Goal: Find contact information: Find contact information

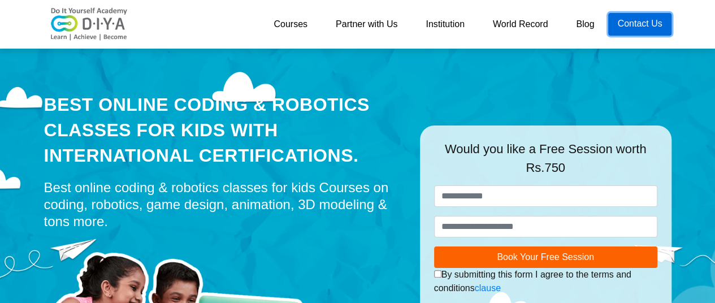
click at [654, 28] on link "Contact Us" at bounding box center [639, 24] width 63 height 23
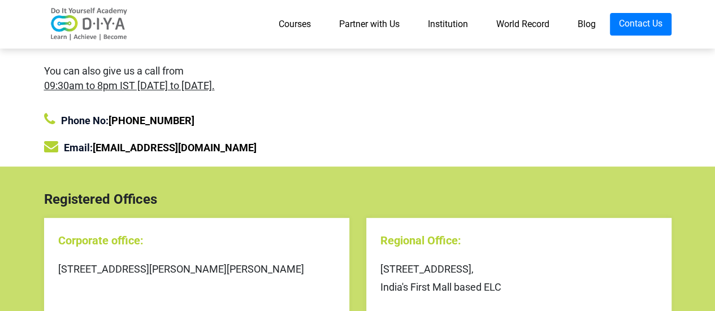
scroll to position [90, 0]
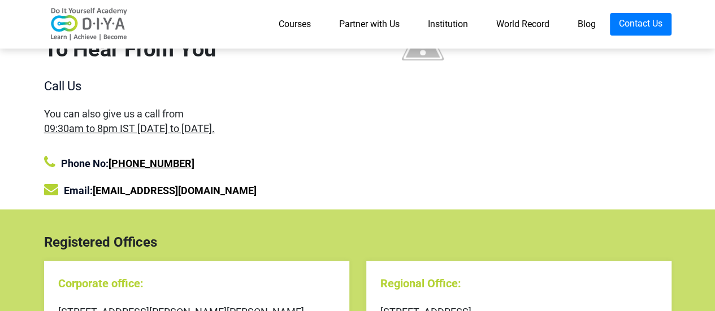
drag, startPoint x: 203, startPoint y: 166, endPoint x: 133, endPoint y: 160, distance: 70.2
click at [133, 160] on div "Phone No: +91 95959 18000" at bounding box center [196, 163] width 305 height 16
copy link "95959 18000"
